Goal: Navigation & Orientation: Find specific page/section

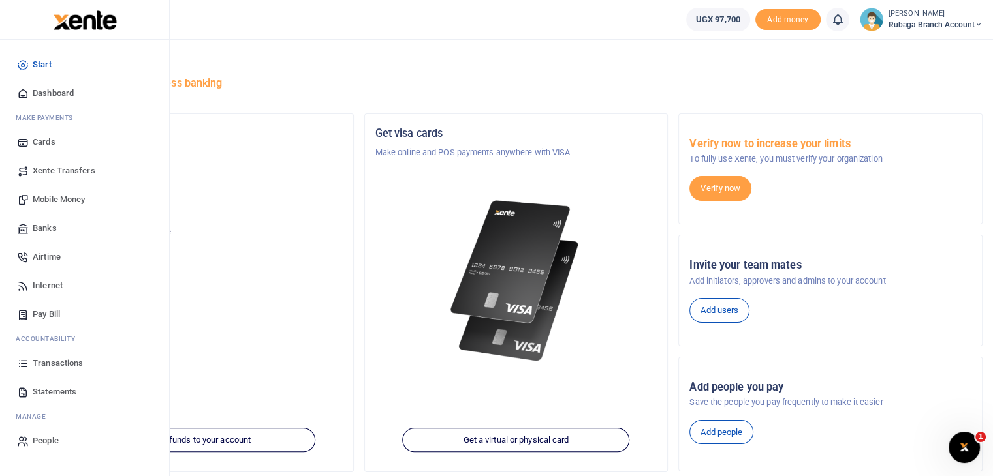
click at [68, 369] on link "Transactions" at bounding box center [84, 363] width 148 height 29
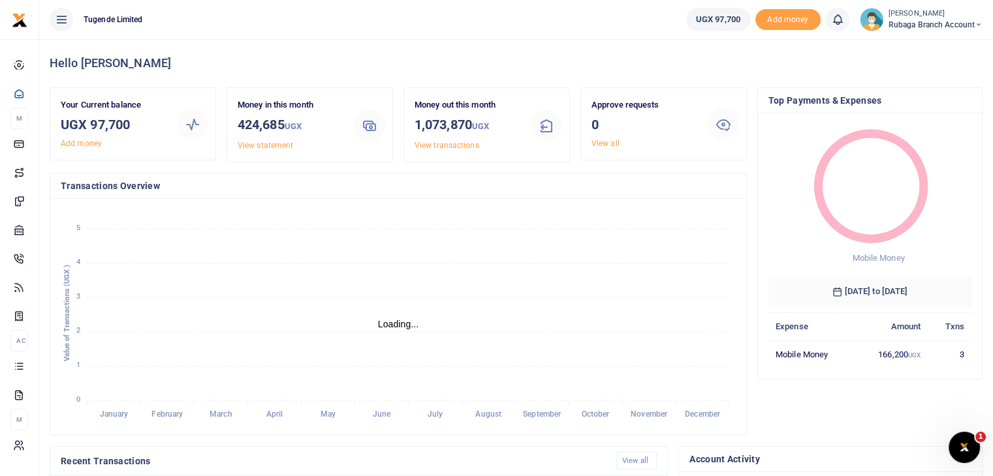
scroll to position [10, 10]
